Goal: Task Accomplishment & Management: Use online tool/utility

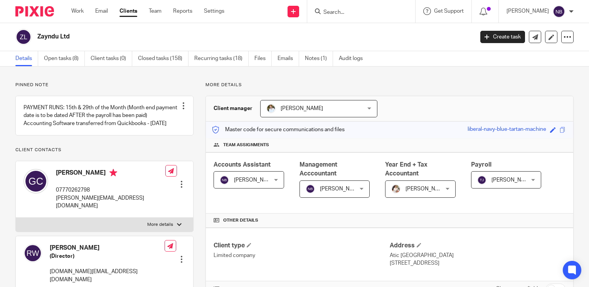
scroll to position [632, 0]
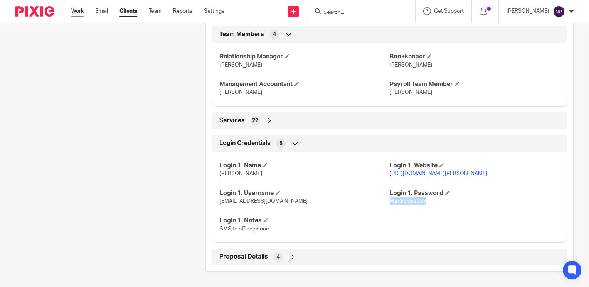
click at [76, 12] on link "Work" at bounding box center [77, 11] width 12 height 8
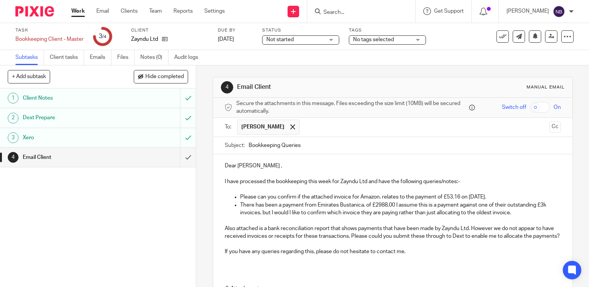
click at [165, 198] on div "1 Client Notes 2 Dext Prepare 3 Xero 4 Email Client" at bounding box center [98, 188] width 196 height 199
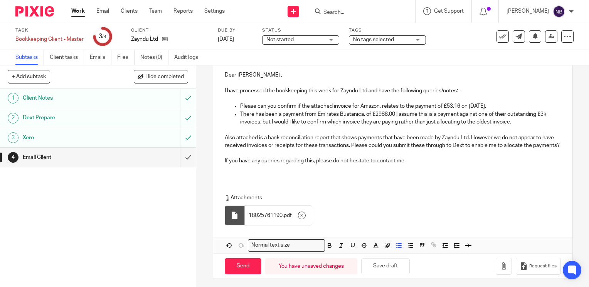
scroll to position [101, 0]
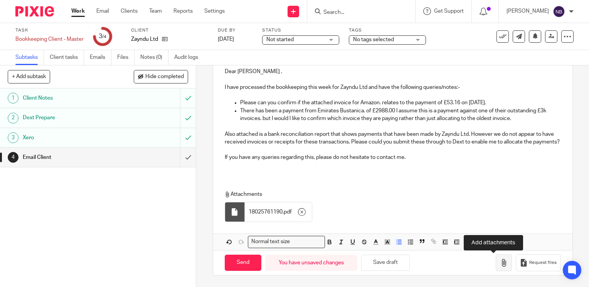
click at [500, 266] on icon "button" at bounding box center [504, 263] width 8 height 8
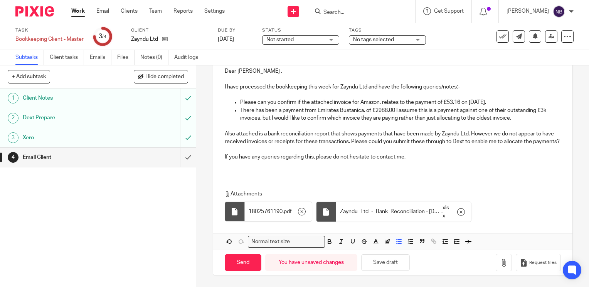
click at [207, 188] on div "4 Email Client Manual email Secure the attachments in this message. Files excee…" at bounding box center [392, 176] width 393 height 222
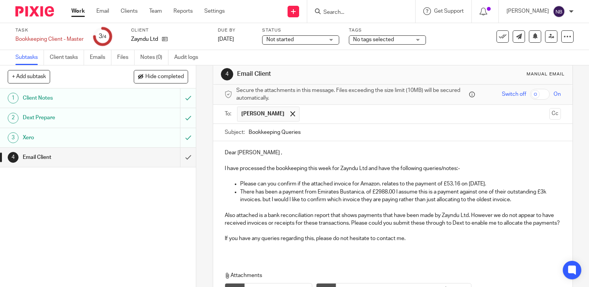
scroll to position [0, 0]
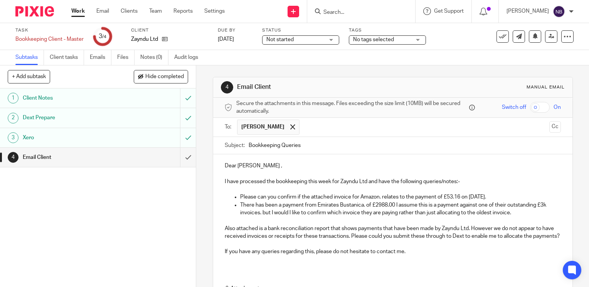
click at [256, 214] on p "There has been a payment from Emirates Bustanica. of £2988.00 I assume this is …" at bounding box center [400, 209] width 321 height 16
click at [534, 212] on p "There has been a payment from Emirates Bustanica. of £2988.00 I assume this is …" at bounding box center [400, 209] width 321 height 16
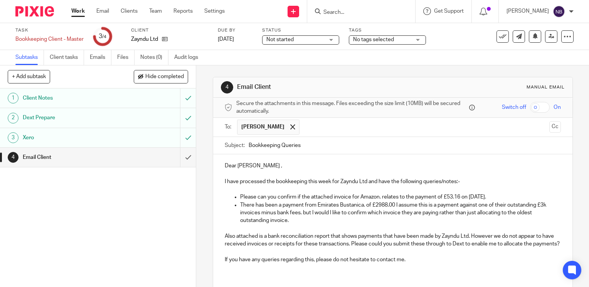
click at [379, 184] on p "I have processed the bookkeeping this week for Zayndu Ltd and have the followin…" at bounding box center [393, 182] width 336 height 8
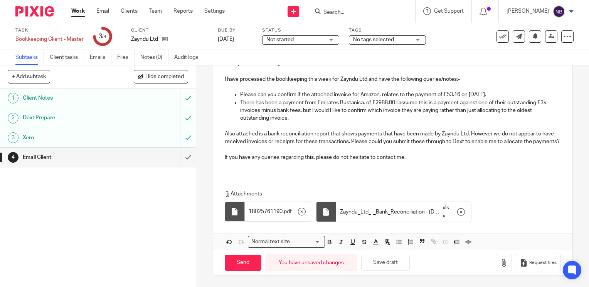
scroll to position [109, 0]
click at [240, 265] on input "Send" at bounding box center [243, 263] width 37 height 17
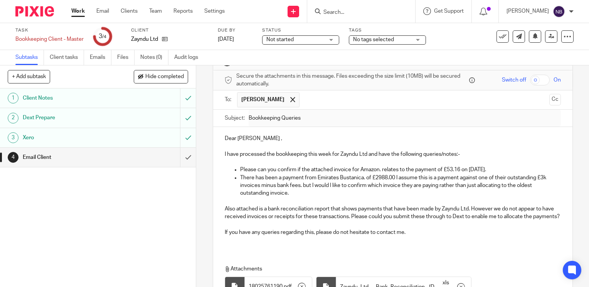
scroll to position [6, 0]
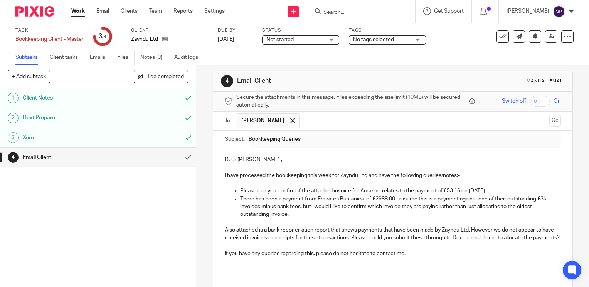
type input "Sent"
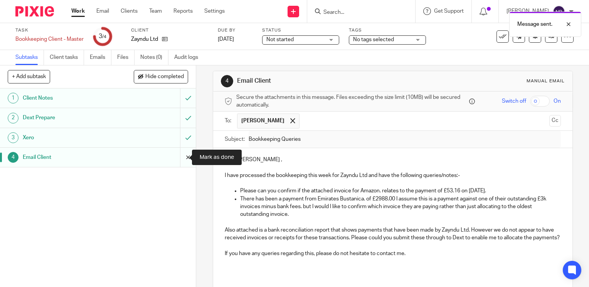
click at [177, 158] on input "submit" at bounding box center [98, 157] width 196 height 19
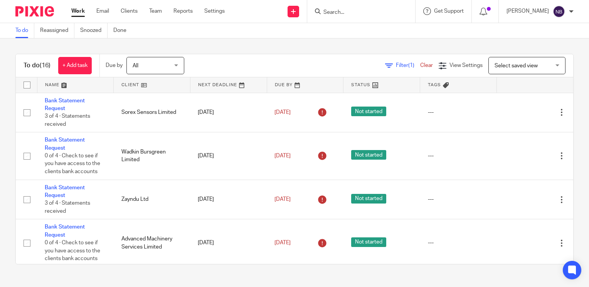
click at [134, 88] on link at bounding box center [152, 84] width 76 height 15
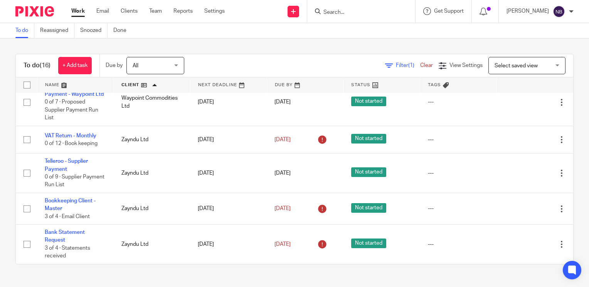
scroll to position [518, 0]
click at [393, 16] on form at bounding box center [363, 12] width 82 height 10
click at [382, 7] on form at bounding box center [363, 12] width 82 height 10
click at [376, 12] on input "Search" at bounding box center [356, 12] width 69 height 7
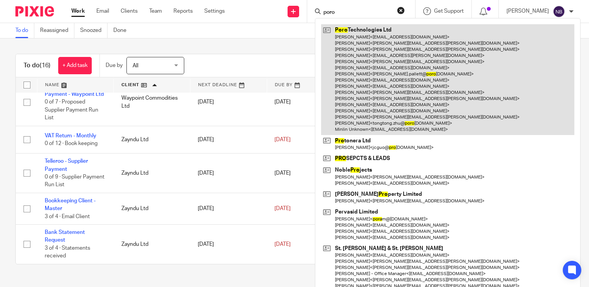
type input "poro"
click at [376, 72] on link at bounding box center [447, 79] width 253 height 111
click at [386, 76] on link at bounding box center [447, 79] width 253 height 111
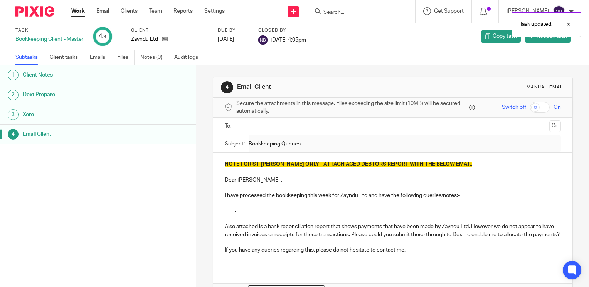
click at [76, 8] on link "Work" at bounding box center [77, 11] width 13 height 8
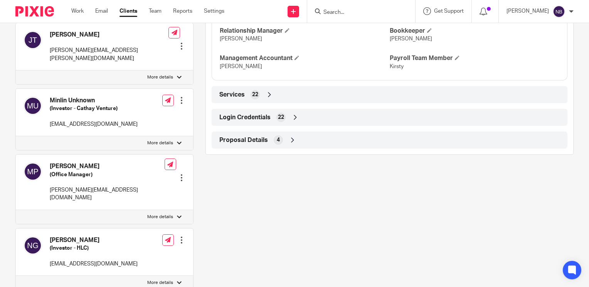
scroll to position [642, 0]
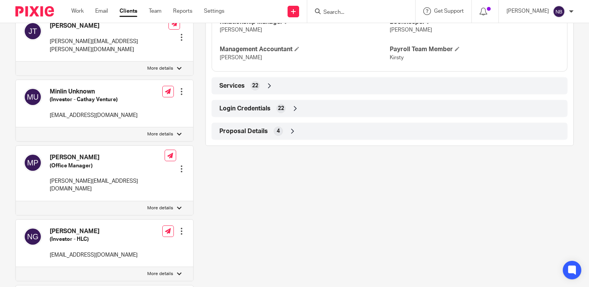
click at [292, 112] on icon at bounding box center [295, 109] width 8 height 8
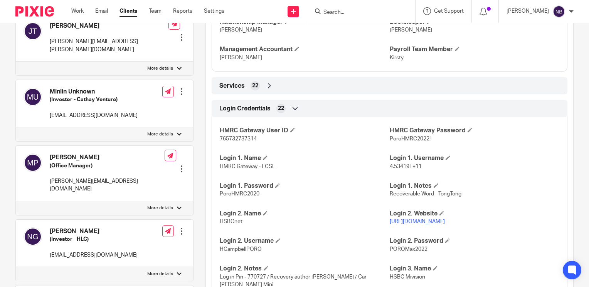
drag, startPoint x: 451, startPoint y: 229, endPoint x: 386, endPoint y: 232, distance: 65.2
click at [390, 226] on p "[URL][DOMAIN_NAME]" at bounding box center [475, 222] width 170 height 8
copy link "[URL][DOMAIN_NAME]"
drag, startPoint x: 260, startPoint y: 261, endPoint x: 211, endPoint y: 259, distance: 49.8
click at [212, 259] on div "HMRC Gateway User ID 765732737314 HMRC Gateway Password PoroHMRC2022! Login 1. …" at bounding box center [390, 274] width 356 height 326
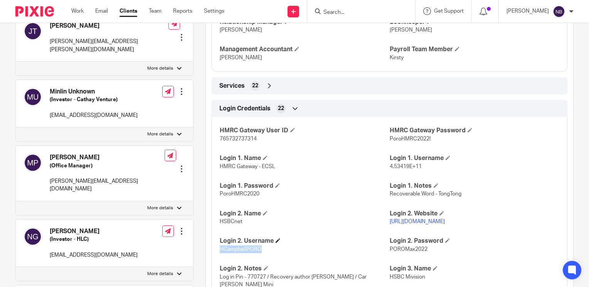
copy span "HCampbellPORO"
